Goal: Answer question/provide support: Share knowledge or assist other users

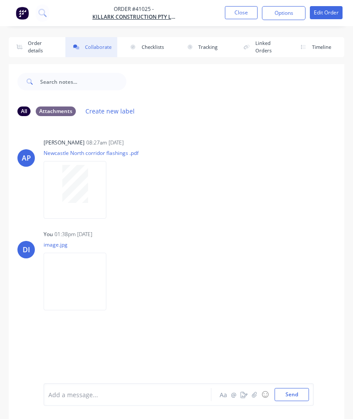
click at [240, 11] on button "Close" at bounding box center [241, 12] width 33 height 13
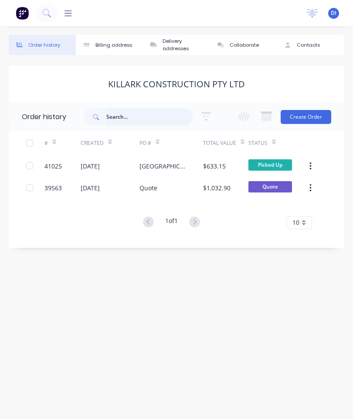
click at [147, 112] on input "text" at bounding box center [149, 116] width 86 height 17
type input "41"
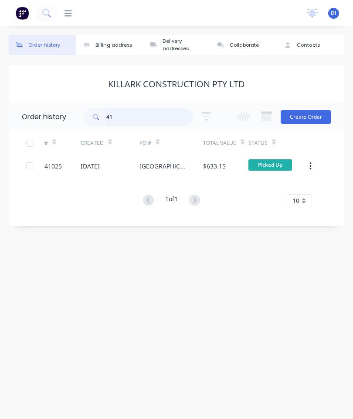
click at [130, 118] on input "41" at bounding box center [149, 116] width 86 height 17
type input "41039"
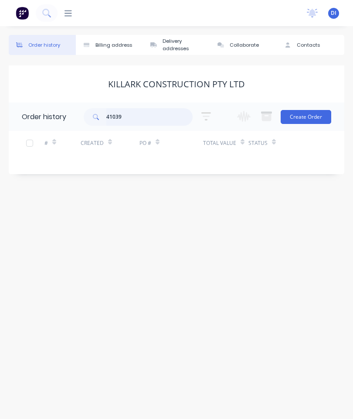
click at [144, 115] on input "41039" at bounding box center [149, 116] width 86 height 17
click at [66, 13] on icon at bounding box center [68, 13] width 7 height 8
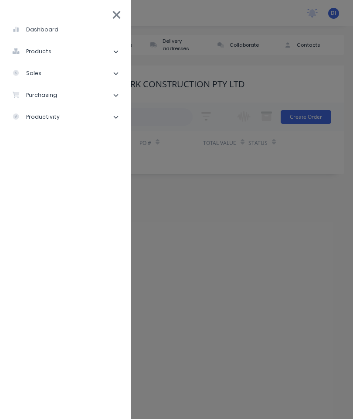
click at [72, 74] on li "sales" at bounding box center [65, 73] width 117 height 22
click at [56, 94] on div "Sales Orders" at bounding box center [44, 95] width 50 height 8
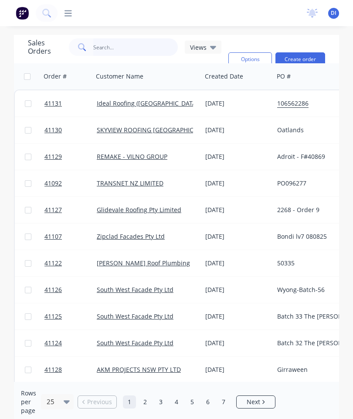
click at [119, 45] on input "text" at bounding box center [135, 46] width 85 height 17
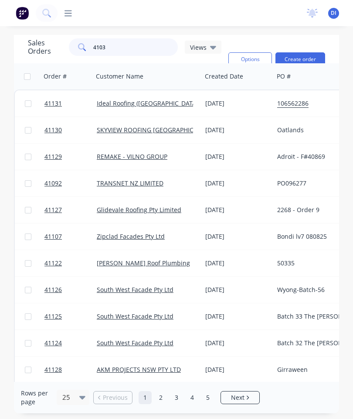
type input "41039"
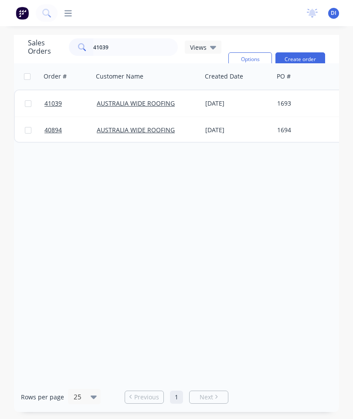
click at [54, 102] on span "41039" at bounding box center [53, 103] width 17 height 9
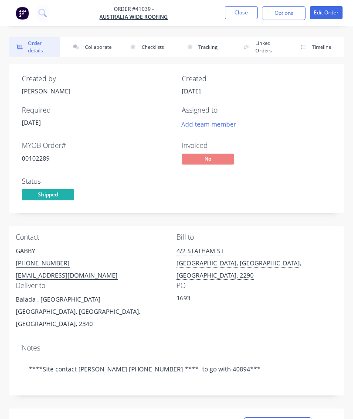
click at [99, 46] on button "Collaborate" at bounding box center [90, 47] width 51 height 20
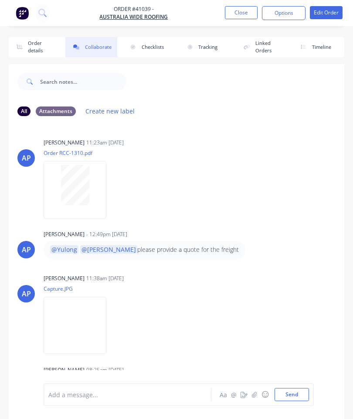
click at [254, 392] on icon "button" at bounding box center [254, 394] width 5 height 6
click at [296, 393] on button "Send" at bounding box center [292, 394] width 34 height 13
click at [231, 8] on button "Close" at bounding box center [241, 12] width 33 height 13
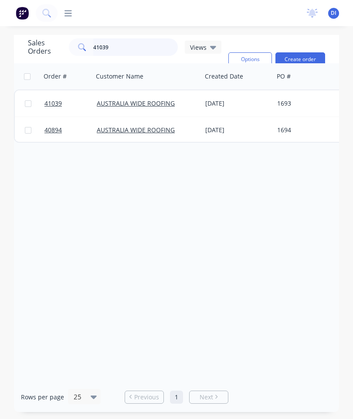
click at [129, 45] on input "41039" at bounding box center [135, 46] width 85 height 17
click at [56, 131] on span "40894" at bounding box center [53, 130] width 17 height 9
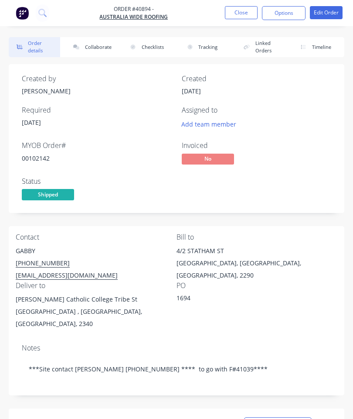
click at [95, 44] on button "Collaborate" at bounding box center [90, 47] width 51 height 20
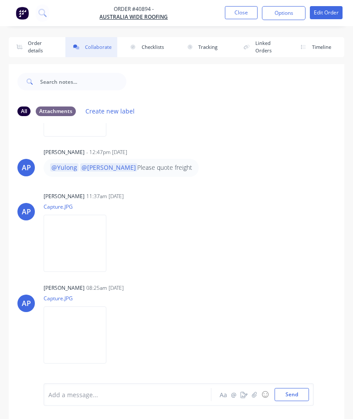
scroll to position [173, 0]
click at [254, 394] on icon "button" at bounding box center [254, 394] width 5 height 6
click at [290, 392] on button "Send" at bounding box center [292, 394] width 34 height 13
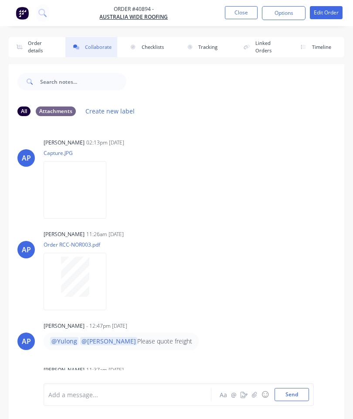
scroll to position [-1, 0]
click at [240, 11] on button "Close" at bounding box center [241, 12] width 33 height 13
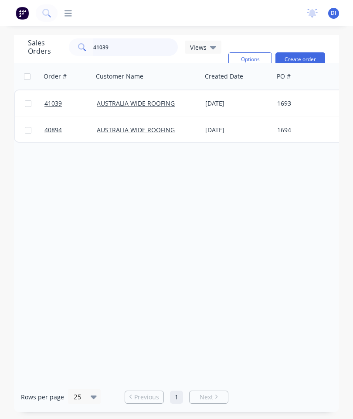
click at [129, 46] on input "41039" at bounding box center [135, 46] width 85 height 17
type input "4"
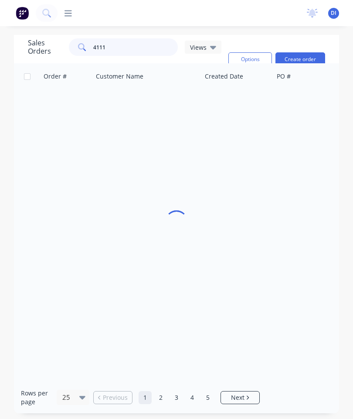
type input "41119"
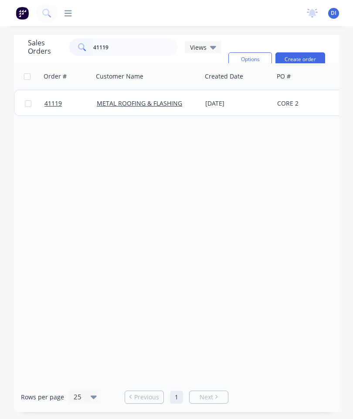
click at [54, 103] on span "41119" at bounding box center [53, 103] width 17 height 9
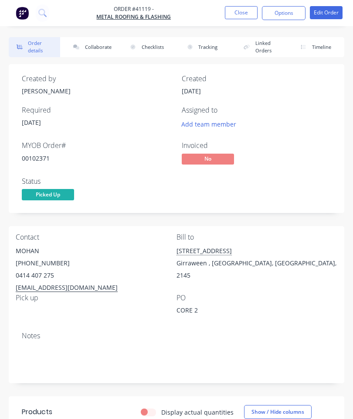
click at [89, 43] on button "Collaborate" at bounding box center [90, 47] width 51 height 20
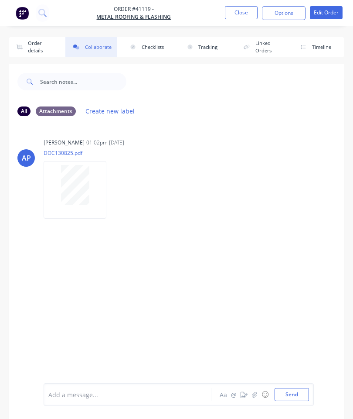
click at [256, 392] on icon "button" at bounding box center [254, 394] width 5 height 6
click at [294, 392] on button "Send" at bounding box center [292, 394] width 34 height 13
click at [294, 391] on button "Send" at bounding box center [292, 394] width 34 height 13
click at [240, 11] on button "Close" at bounding box center [241, 12] width 33 height 13
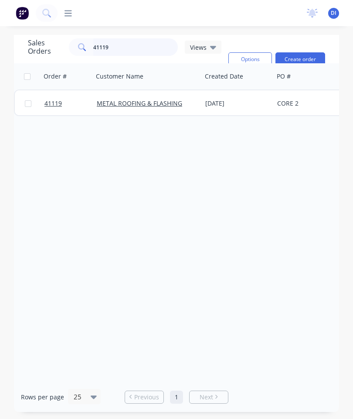
click at [137, 46] on input "41119" at bounding box center [135, 46] width 85 height 17
type input "4"
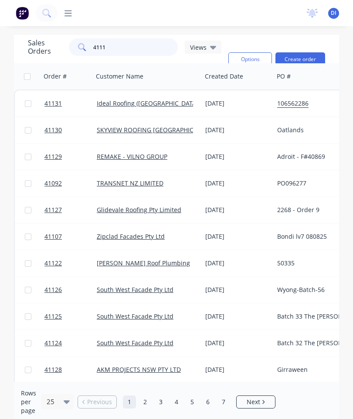
type input "41110"
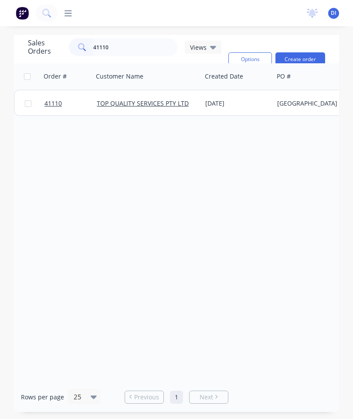
click at [54, 104] on span "41110" at bounding box center [53, 103] width 17 height 9
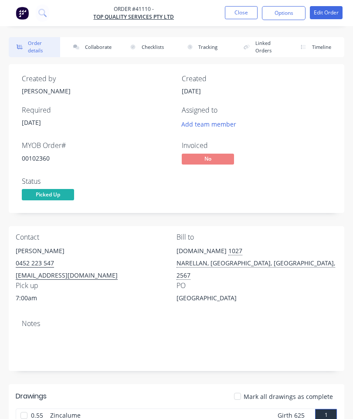
click at [99, 46] on button "Collaborate" at bounding box center [90, 47] width 51 height 20
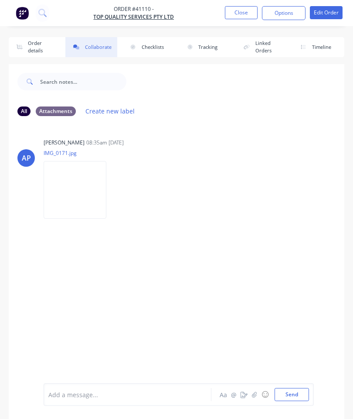
click at [257, 393] on icon "button" at bounding box center [254, 394] width 5 height 6
click at [295, 394] on button "Send" at bounding box center [292, 394] width 34 height 13
click at [237, 13] on button "Close" at bounding box center [241, 12] width 33 height 13
